Goal: Subscribe to service/newsletter

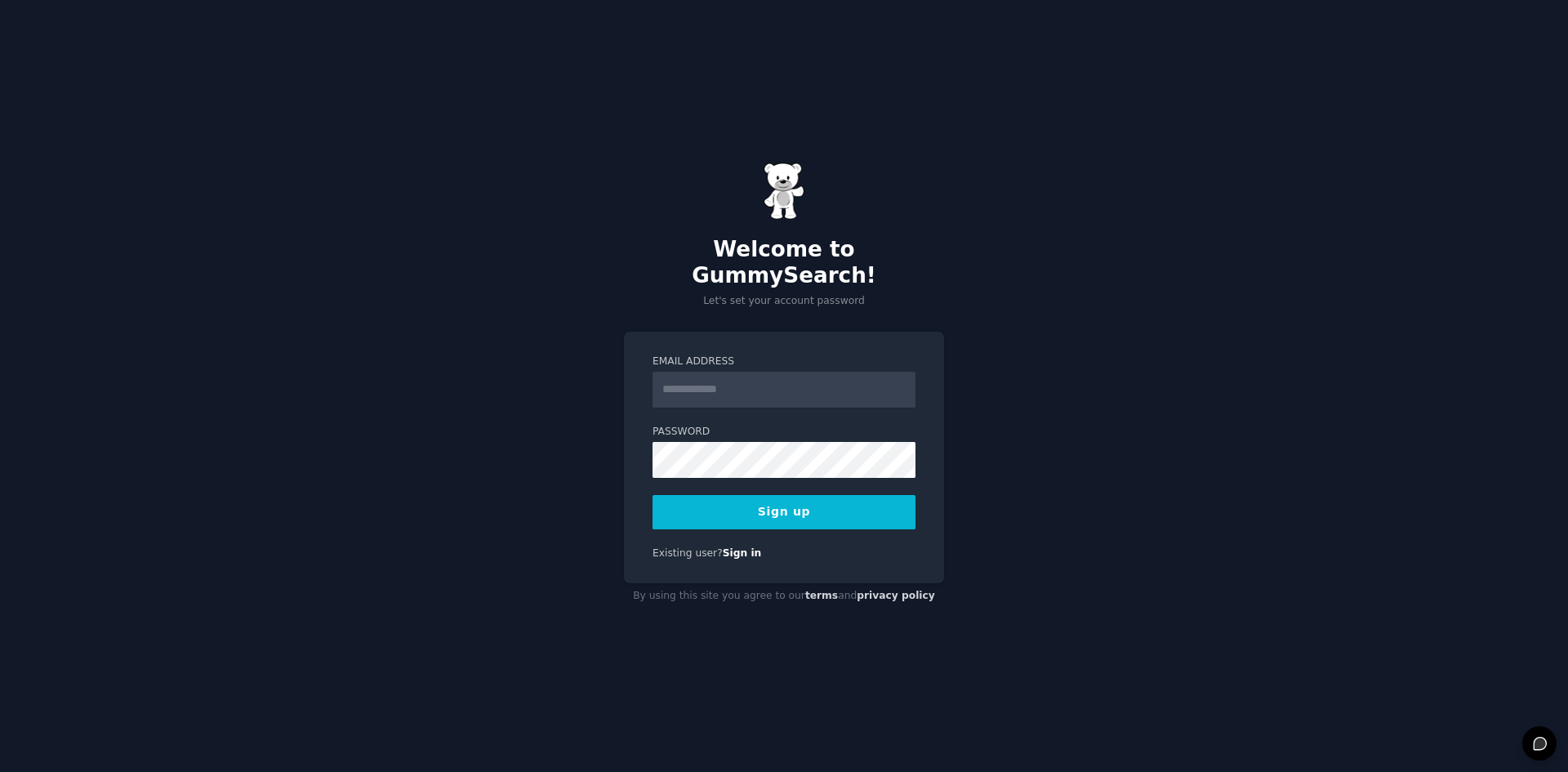
click at [699, 372] on input "Email Address" at bounding box center [784, 390] width 263 height 36
click at [786, 372] on input "Email Address" at bounding box center [784, 390] width 263 height 36
type input "**********"
click at [652, 495] on button "Sign up" at bounding box center [784, 512] width 263 height 34
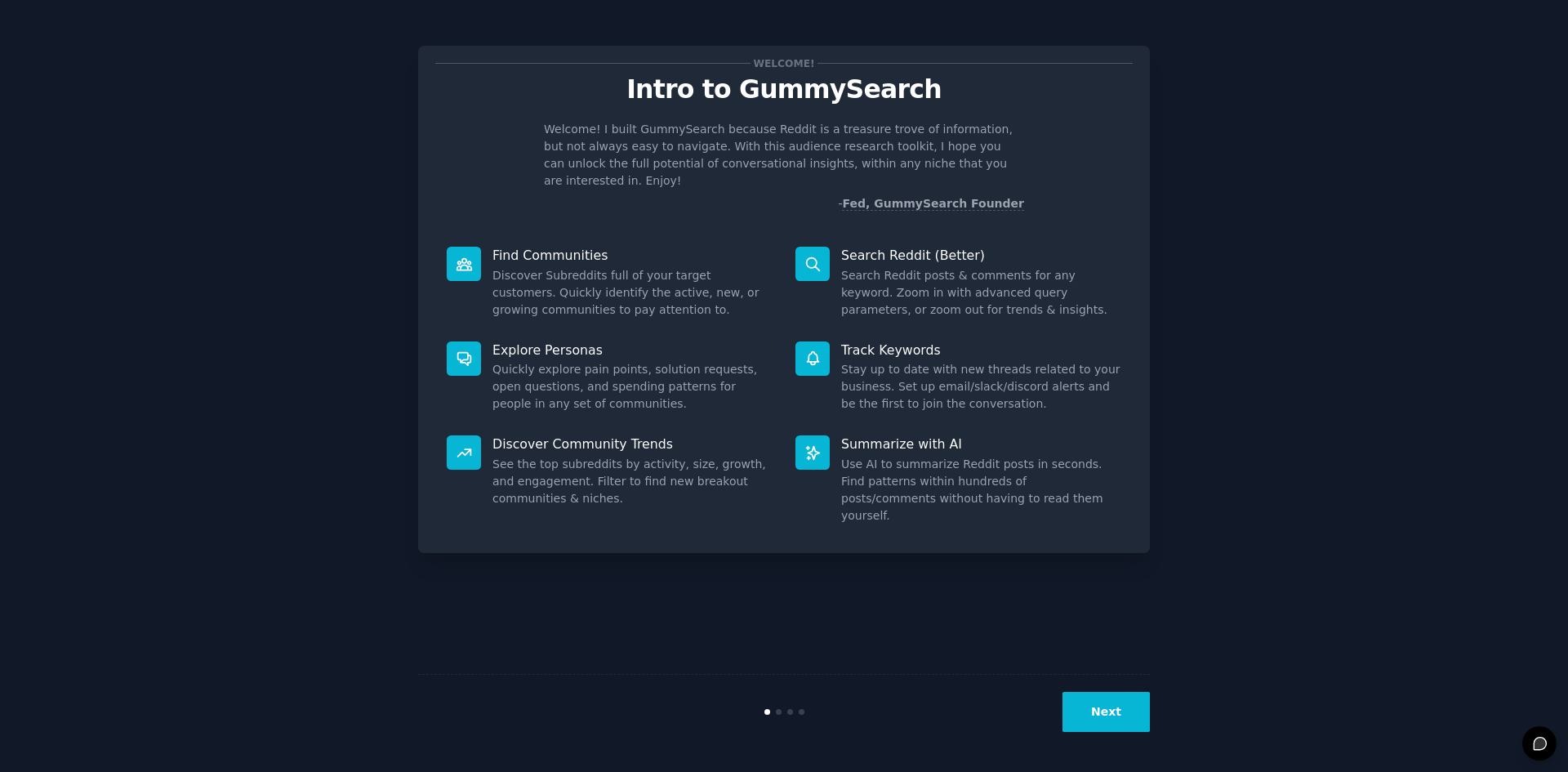
click at [1095, 703] on button "Next" at bounding box center [1106, 711] width 87 height 40
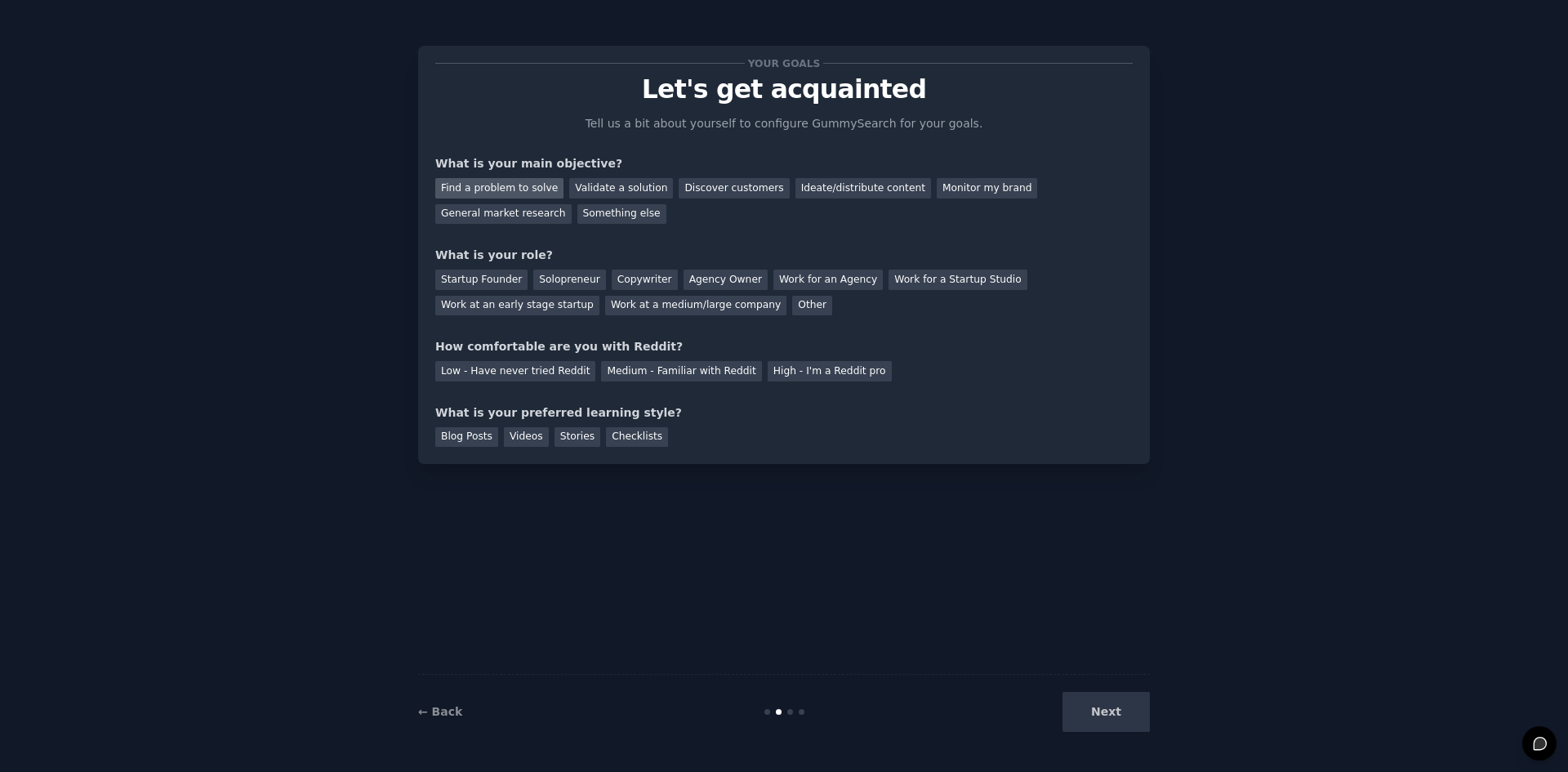
click at [529, 194] on div "Find a problem to solve" at bounding box center [499, 189] width 128 height 20
click at [626, 184] on div "Validate a solution" at bounding box center [621, 189] width 104 height 20
click at [679, 183] on div "Discover customers" at bounding box center [733, 189] width 110 height 20
click at [796, 184] on div "Ideate/distribute content" at bounding box center [863, 189] width 136 height 20
click at [720, 182] on div "Discover customers" at bounding box center [733, 189] width 110 height 20
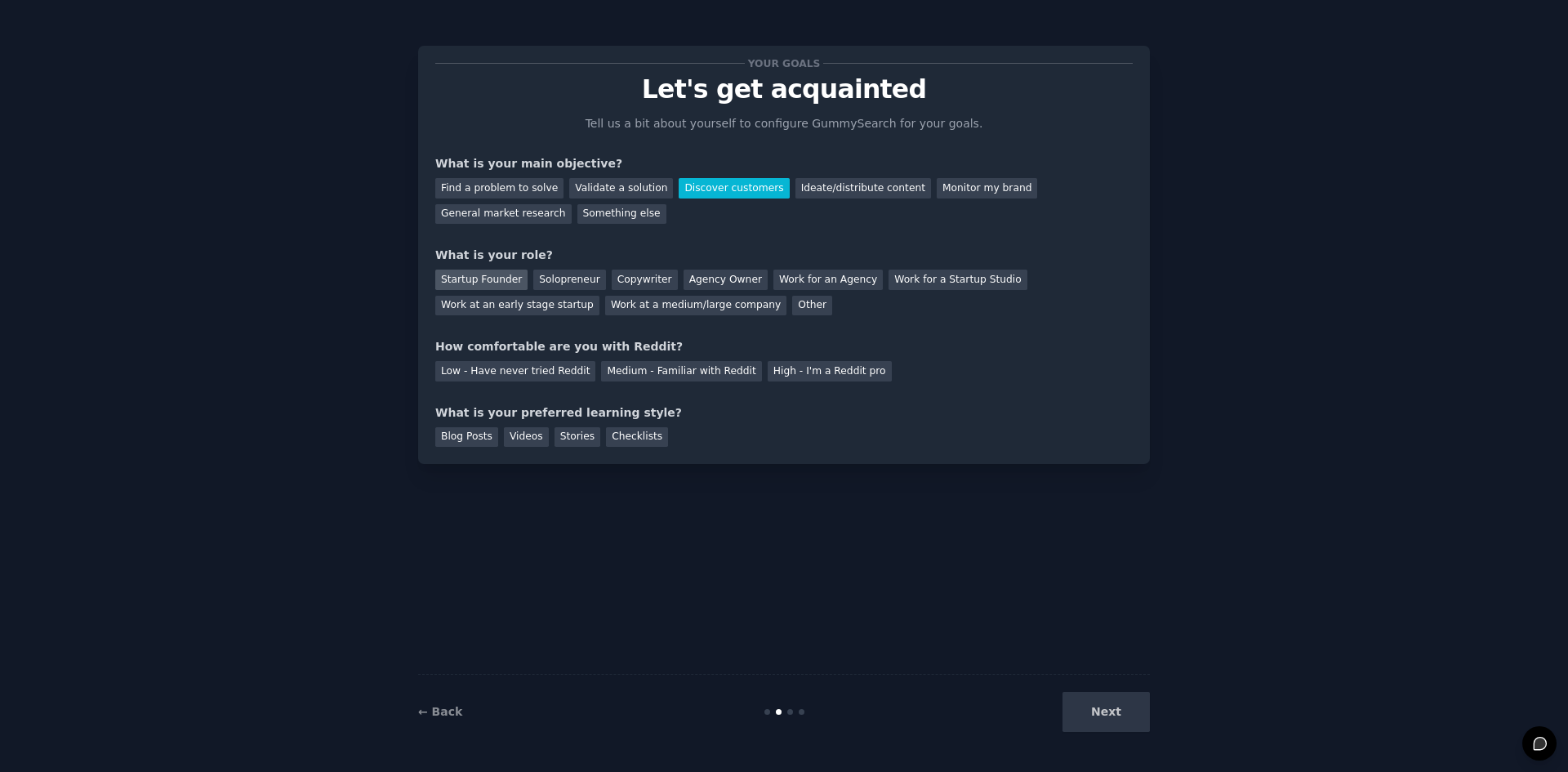
click at [459, 280] on div "Startup Founder" at bounding box center [481, 280] width 92 height 20
click at [577, 279] on div "Solopreneur" at bounding box center [569, 280] width 72 height 20
click at [624, 376] on div "Medium - Familiar with Reddit" at bounding box center [681, 371] width 160 height 20
click at [522, 361] on div "Low - Have never tried Reddit" at bounding box center [515, 371] width 160 height 20
click at [672, 376] on div "Medium - Familiar with Reddit" at bounding box center [681, 371] width 160 height 20
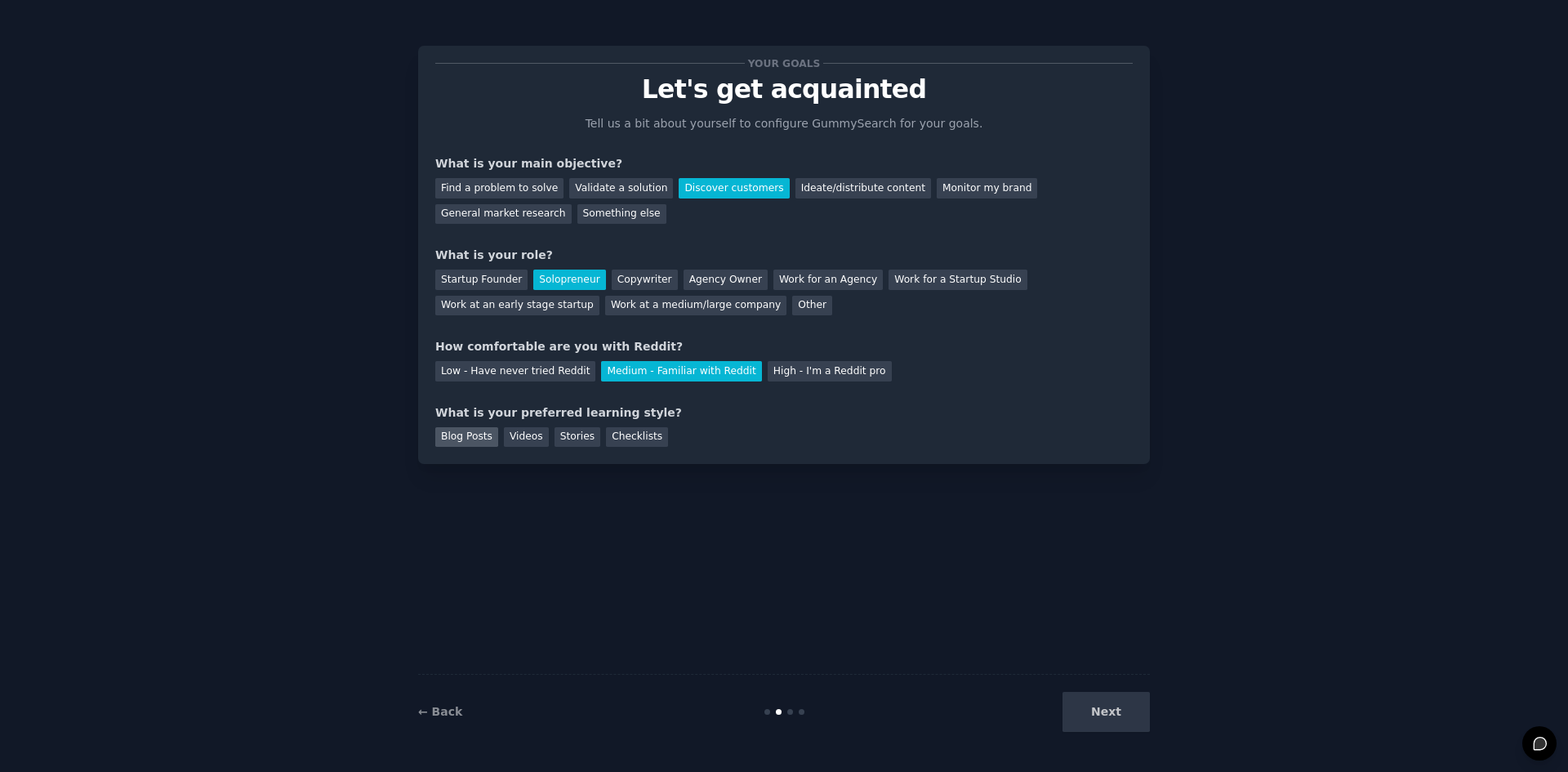
click at [467, 435] on div "Blog Posts" at bounding box center [466, 438] width 63 height 20
click at [1131, 717] on button "Next" at bounding box center [1106, 711] width 87 height 40
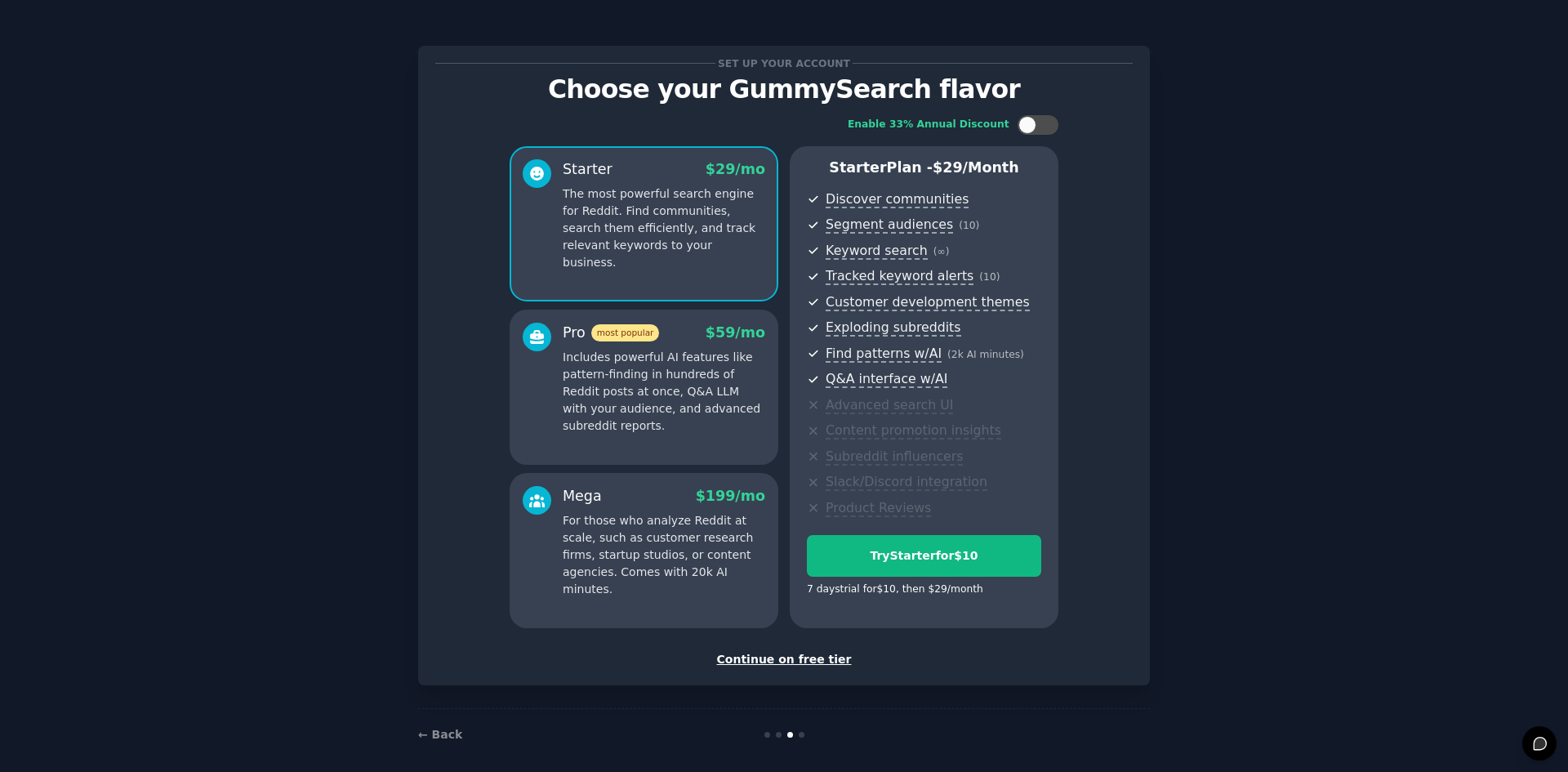
click at [787, 667] on div "Continue on free tier" at bounding box center [784, 659] width 697 height 17
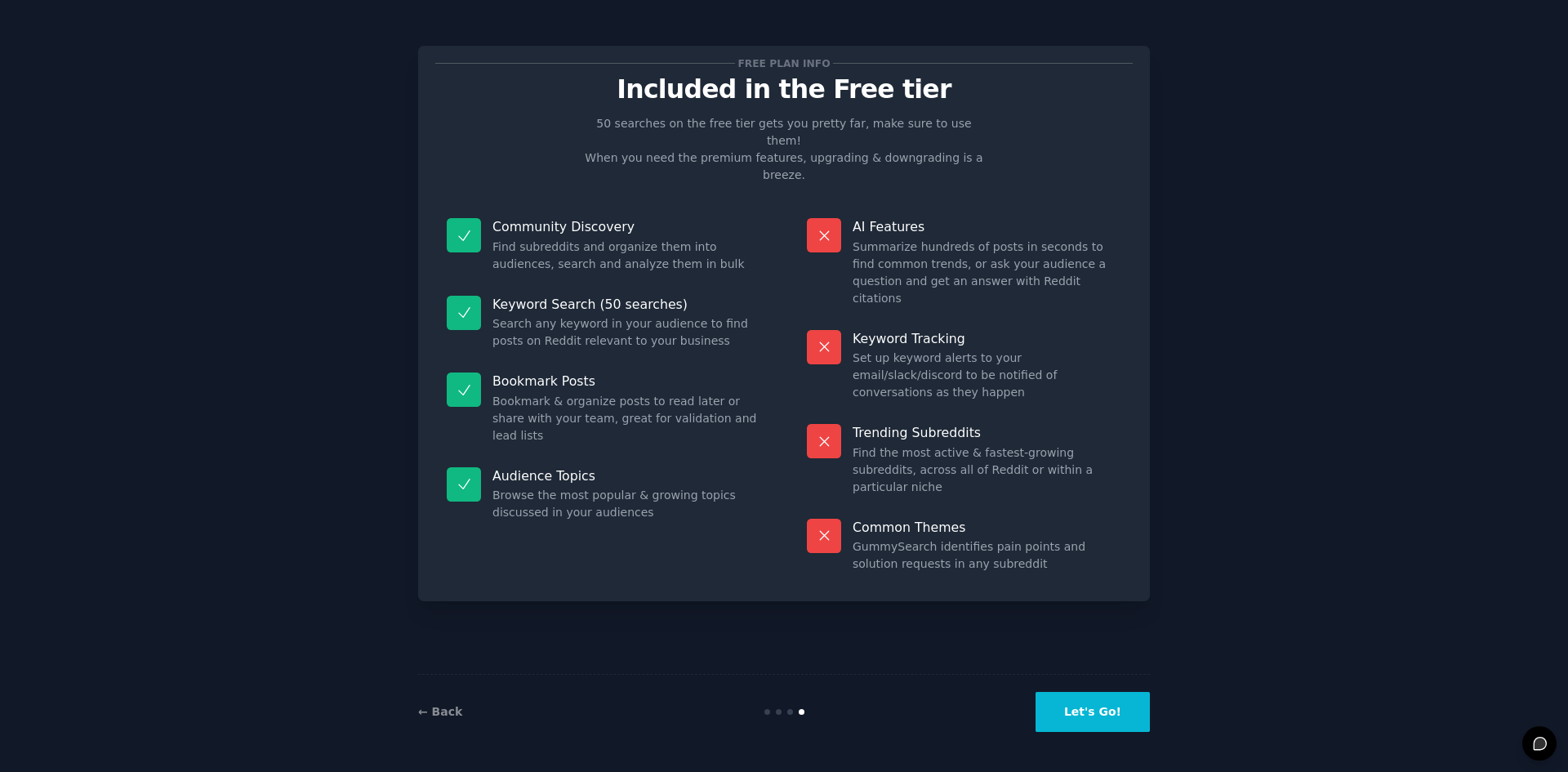
click at [894, 350] on dd "Set up keyword alerts to your email/slack/discord to be notified of conversatio…" at bounding box center [987, 375] width 269 height 51
click at [893, 413] on div "Trending Subreddits Find the most active & fastest-growing subreddits, across a…" at bounding box center [963, 460] width 337 height 95
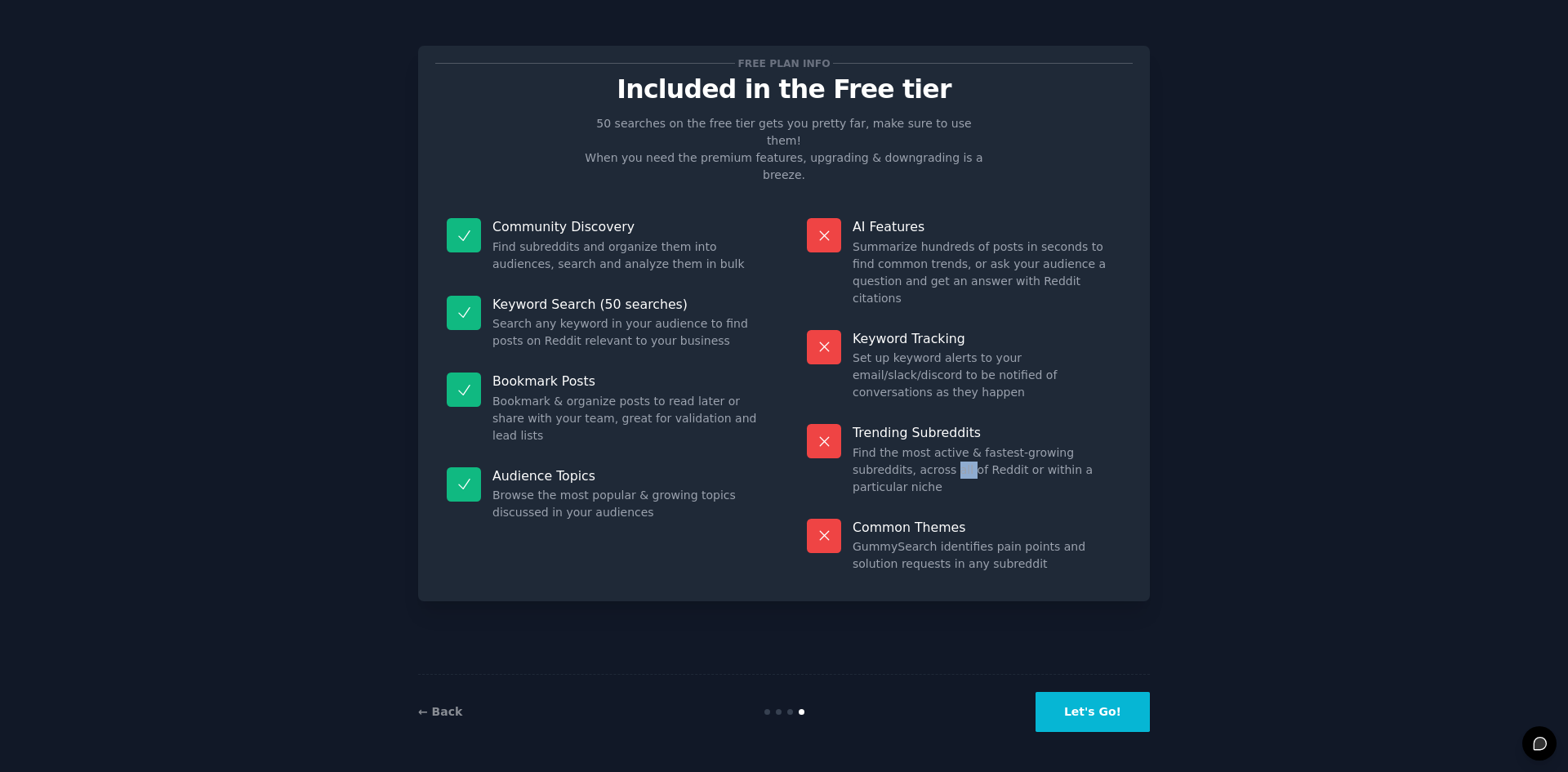
click at [1068, 705] on button "Let's Go!" at bounding box center [1092, 711] width 114 height 40
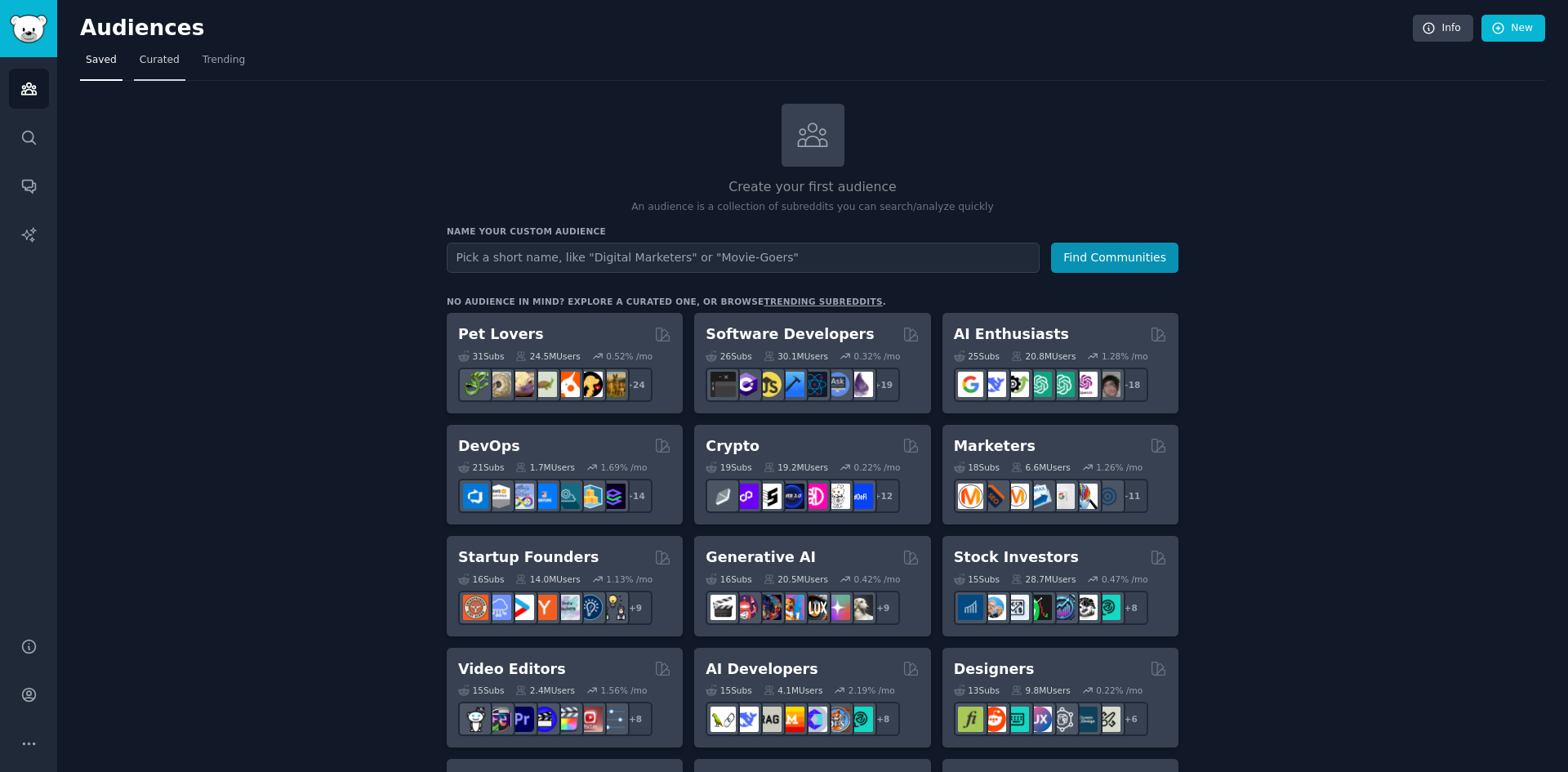
click at [142, 56] on span "Curated" at bounding box center [159, 60] width 40 height 15
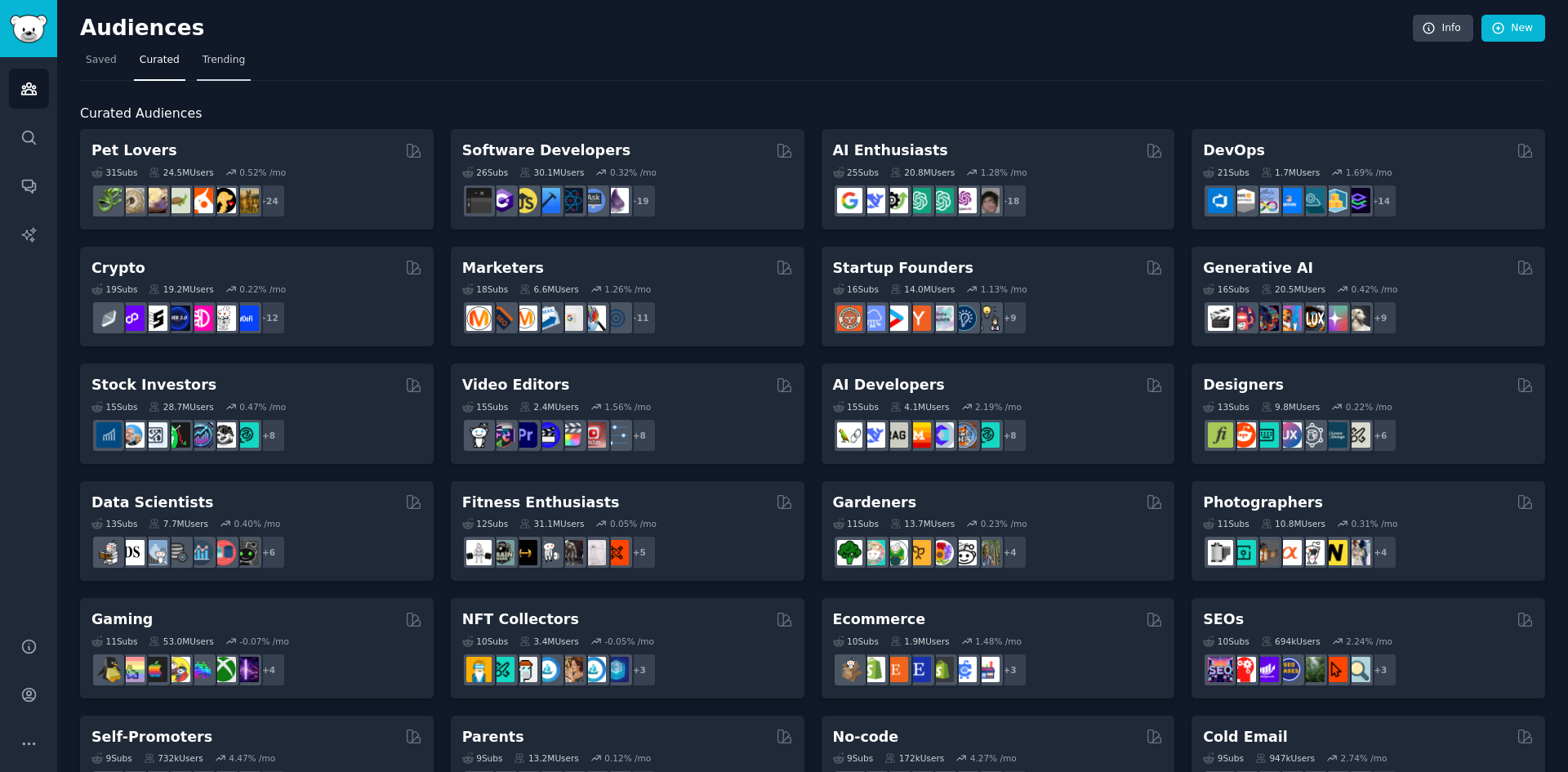
click at [202, 56] on span "Trending" at bounding box center [223, 60] width 43 height 15
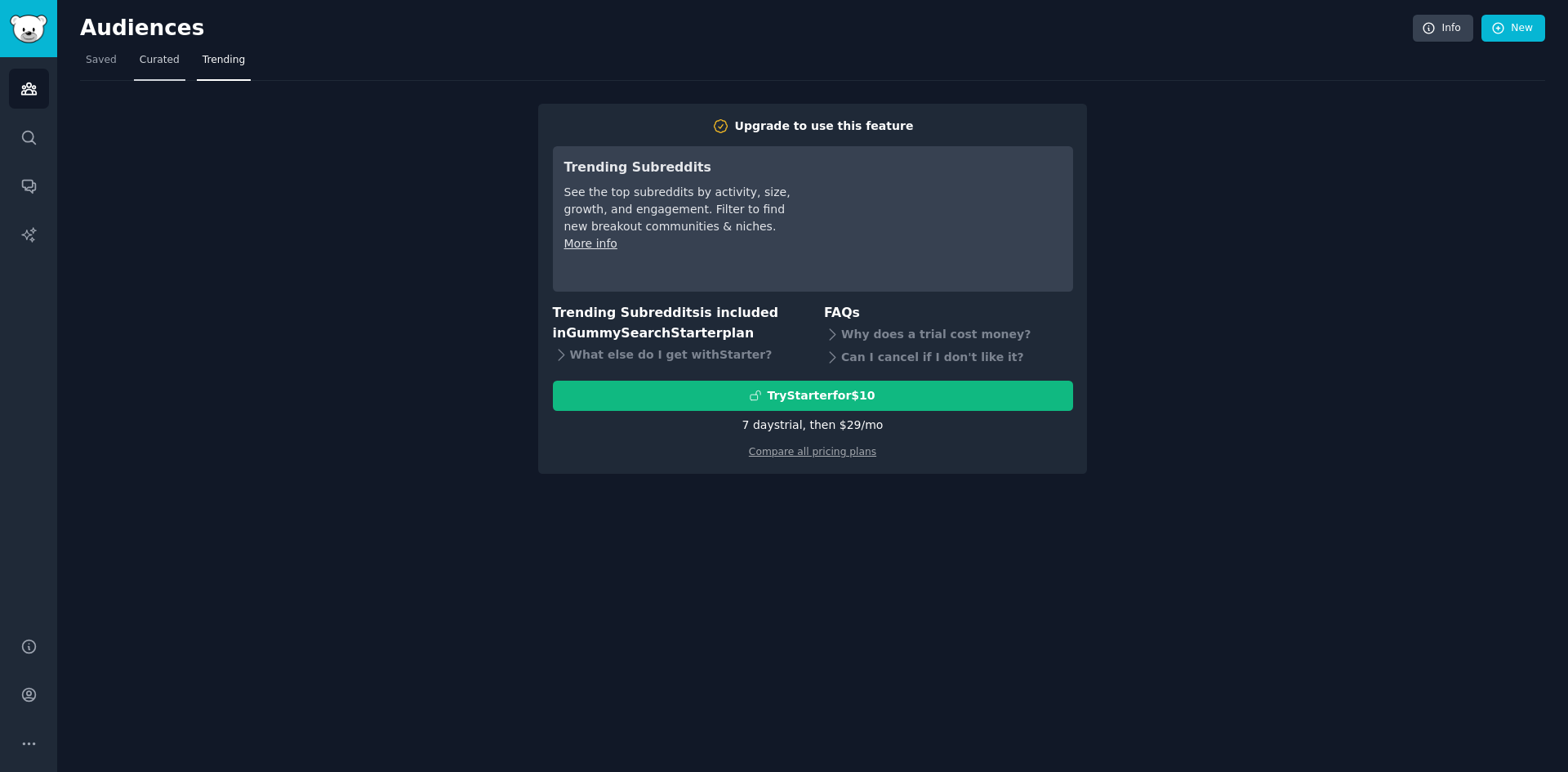
click at [160, 61] on span "Curated" at bounding box center [159, 60] width 40 height 15
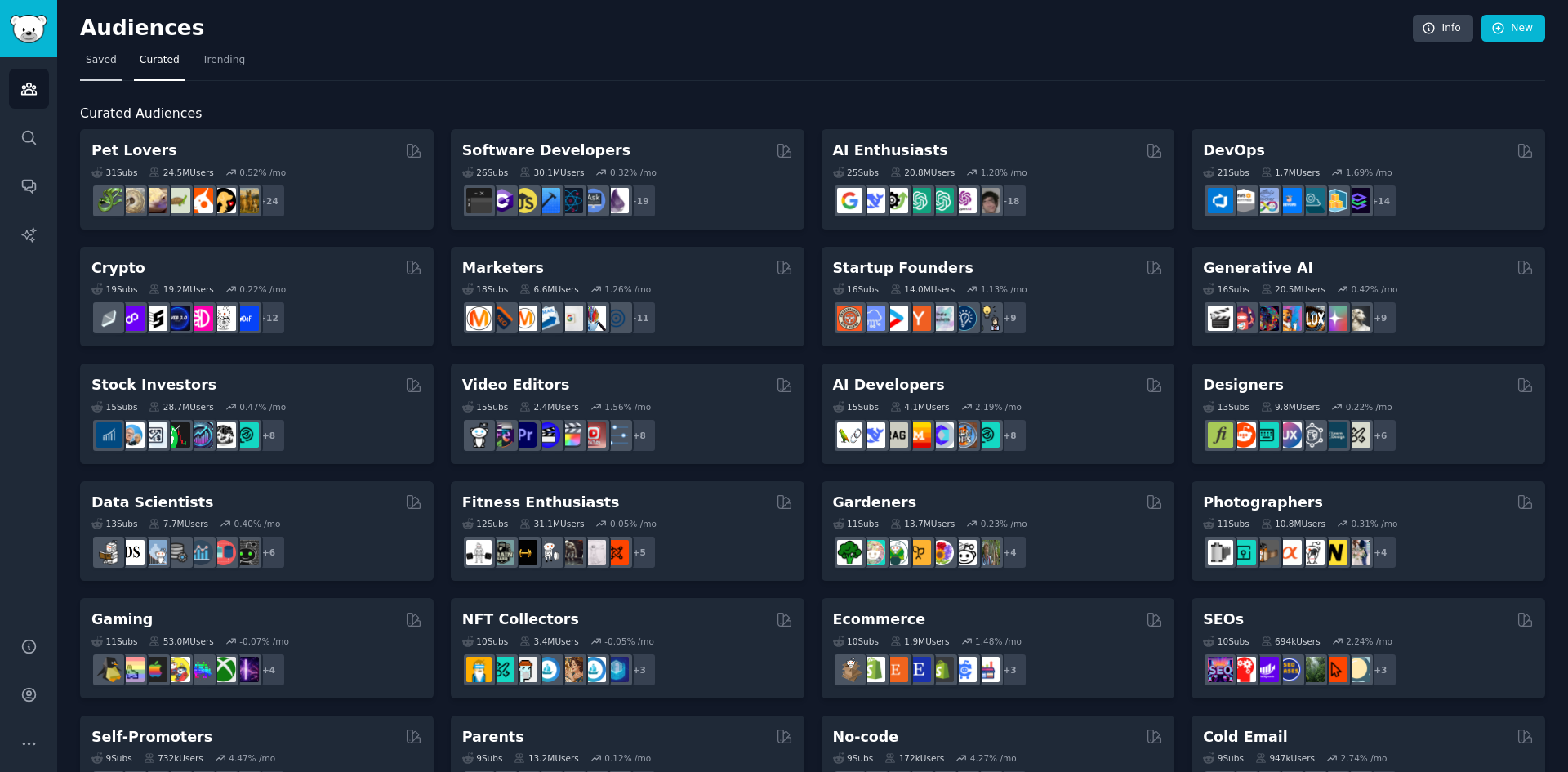
click at [102, 65] on span "Saved" at bounding box center [101, 60] width 31 height 15
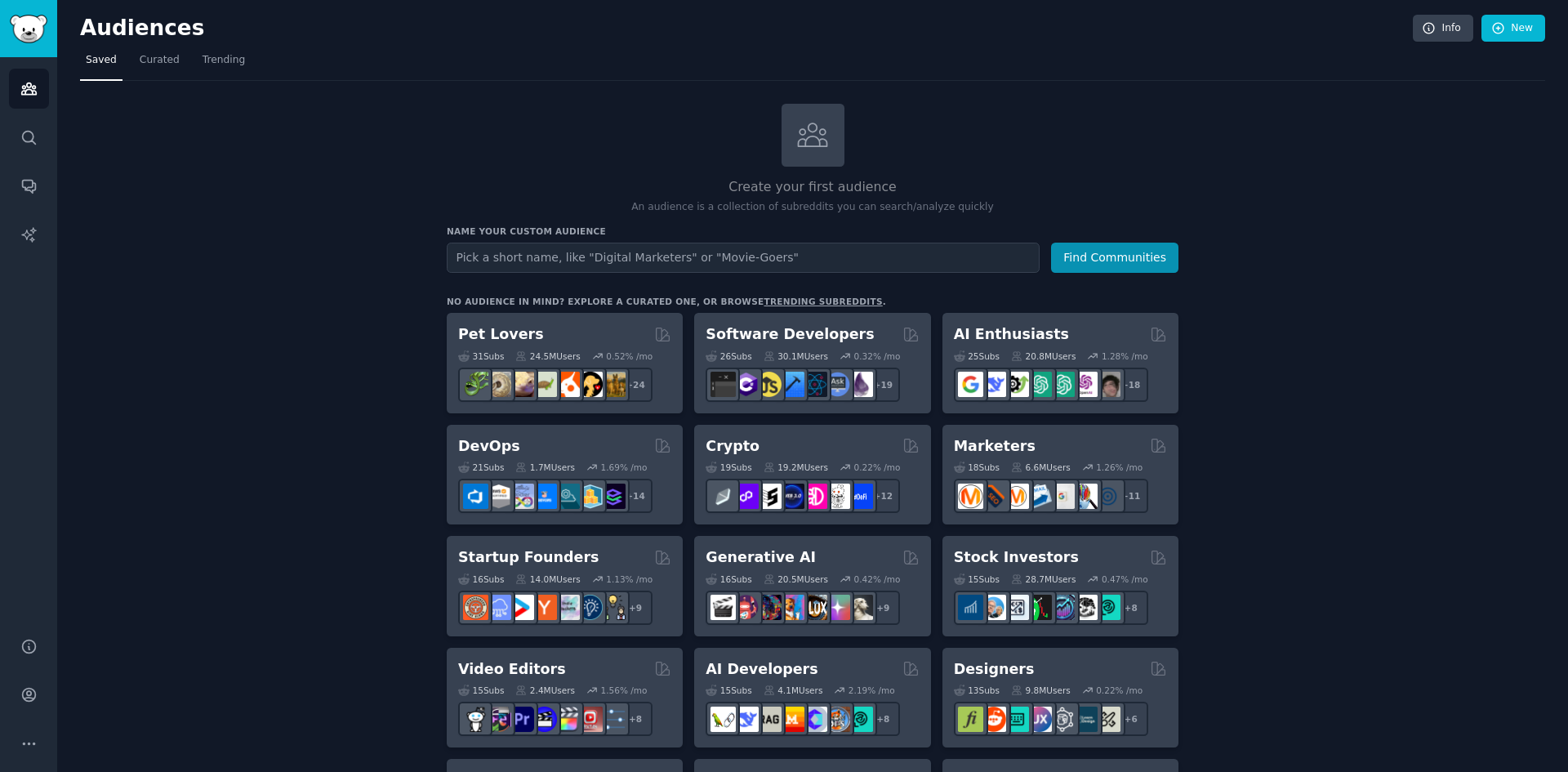
click at [623, 247] on input "text" at bounding box center [743, 257] width 593 height 30
click at [27, 33] on img "Sidebar" at bounding box center [28, 29] width 38 height 29
